Goal: Task Accomplishment & Management: Manage account settings

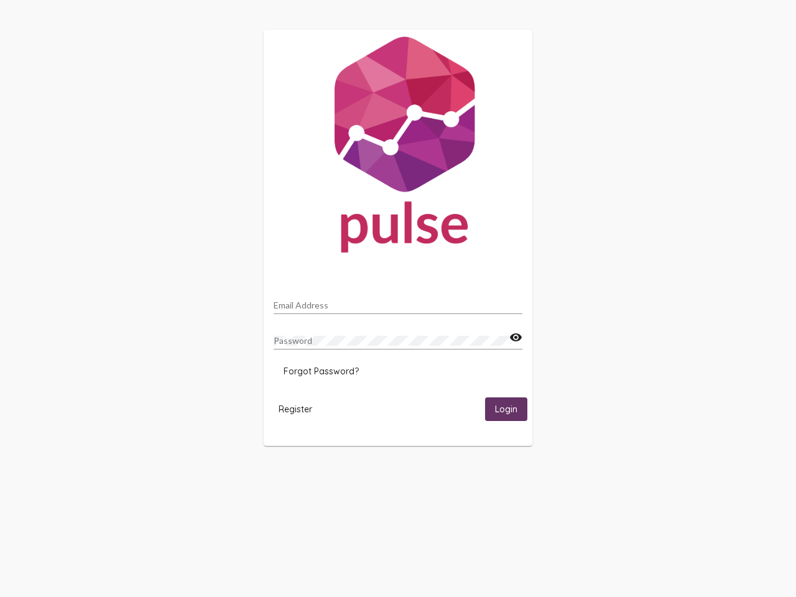
click at [398, 302] on input "Email Address" at bounding box center [398, 306] width 249 height 10
click at [516, 338] on mat-icon "visibility" at bounding box center [516, 337] width 13 height 15
click at [321, 371] on span "Forgot Password?" at bounding box center [321, 371] width 75 height 11
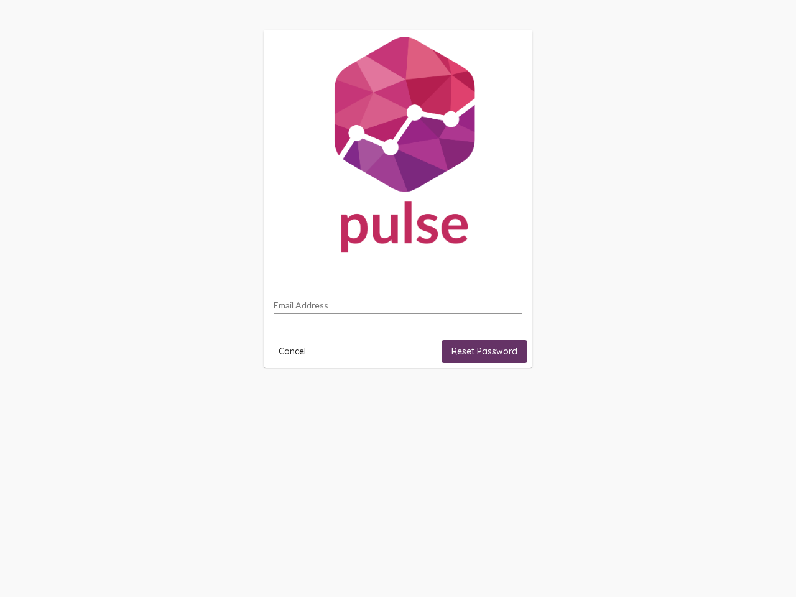
click at [296, 398] on html "Email Address Cancel Reset Password" at bounding box center [398, 199] width 796 height 398
click at [506, 398] on html "Email Address Cancel Reset Password" at bounding box center [398, 199] width 796 height 398
